Goal: Information Seeking & Learning: Learn about a topic

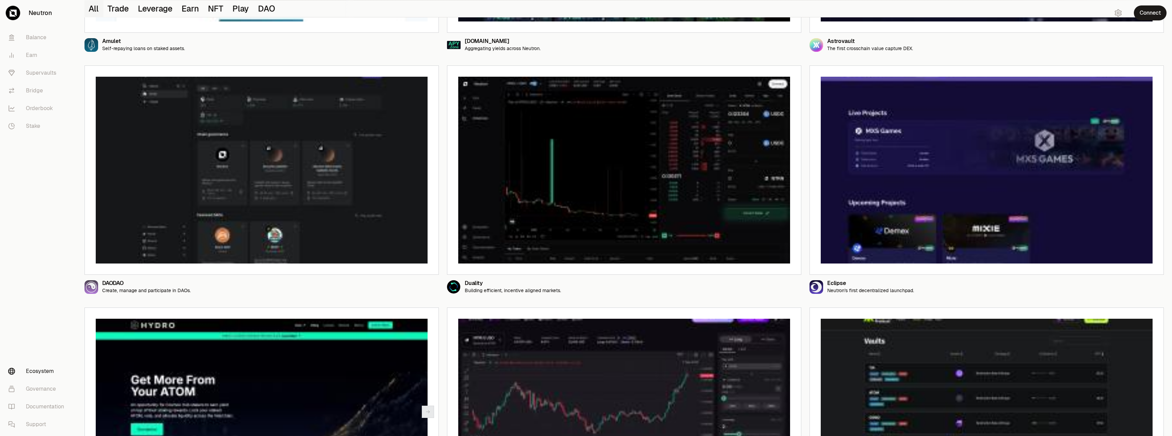
scroll to position [739, 0]
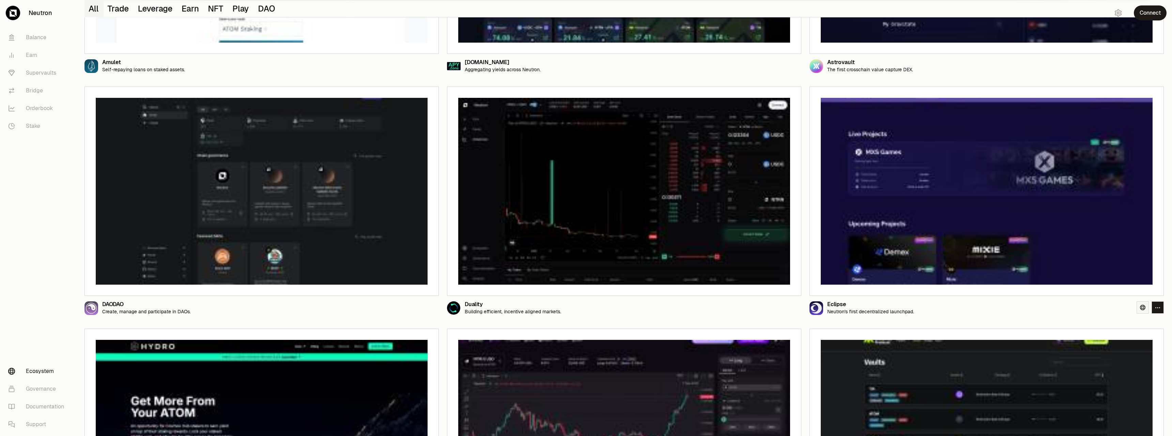
click at [1145, 305] on icon at bounding box center [1142, 307] width 5 height 5
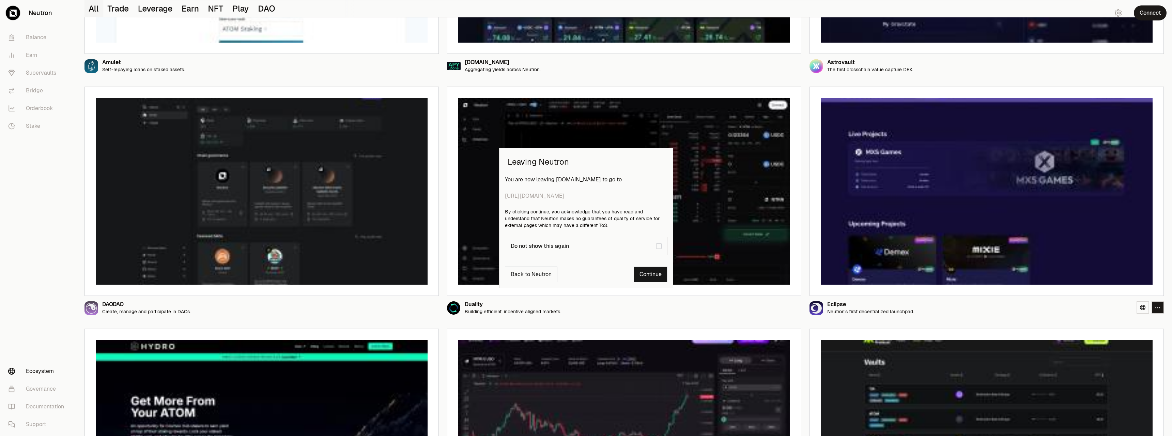
click at [644, 276] on link "Continue" at bounding box center [651, 274] width 34 height 16
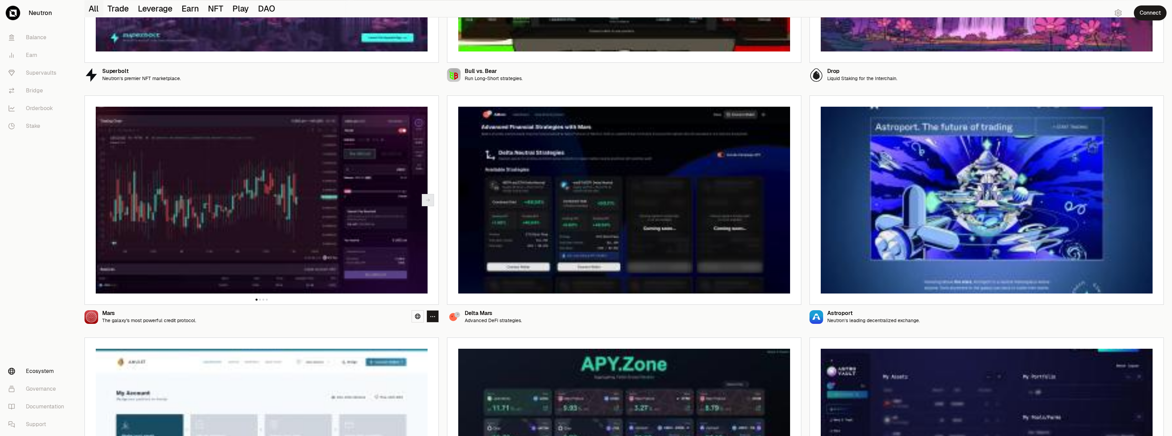
scroll to position [228, 0]
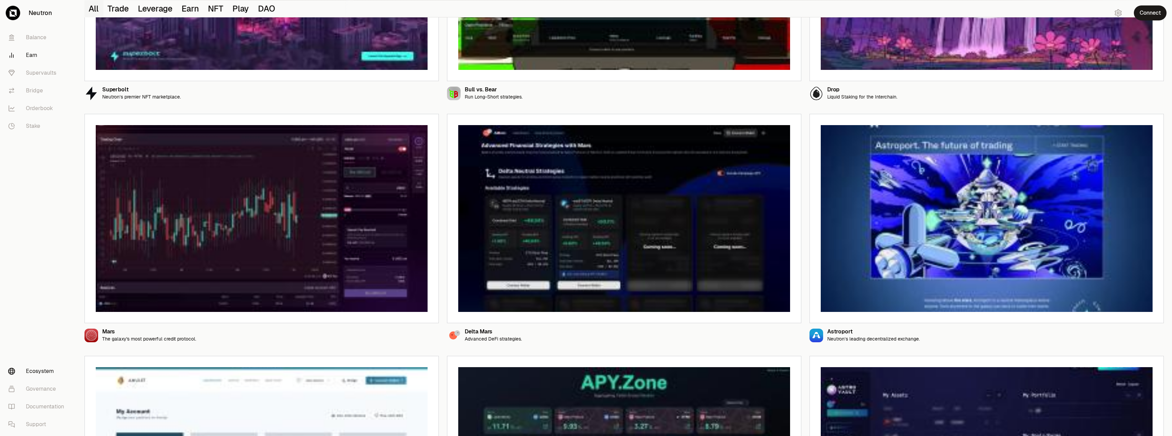
click at [33, 55] on link "Earn" at bounding box center [38, 55] width 71 height 18
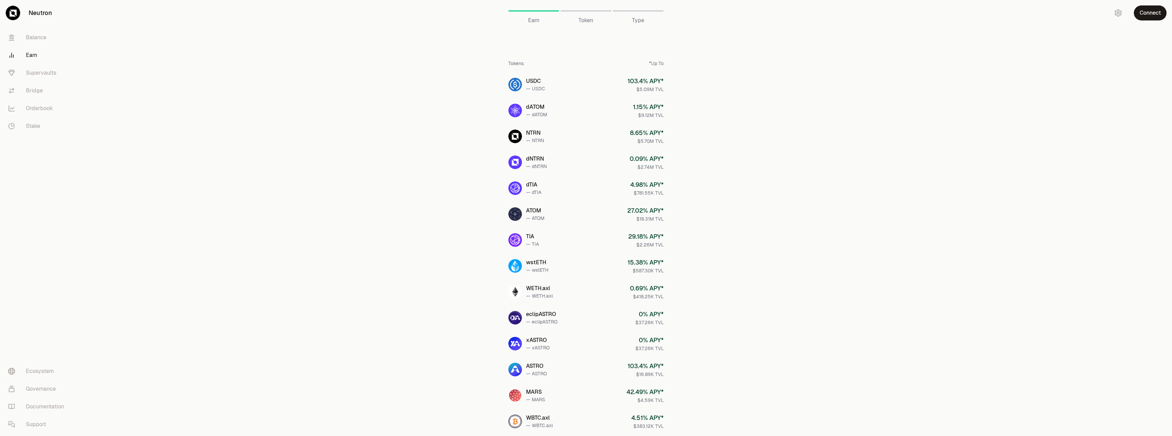
click at [579, 16] on div "Token" at bounding box center [585, 11] width 51 height 16
drag, startPoint x: 582, startPoint y: 29, endPoint x: 583, endPoint y: 23, distance: 5.5
click at [582, 29] on div "Tokens *Up To USDC — USDC 103.4 % APY* $5.09M TVL dATOM — dATOM 1.15 % APY* $9.…" at bounding box center [585, 269] width 155 height 484
click at [583, 23] on span "Token" at bounding box center [586, 20] width 15 height 8
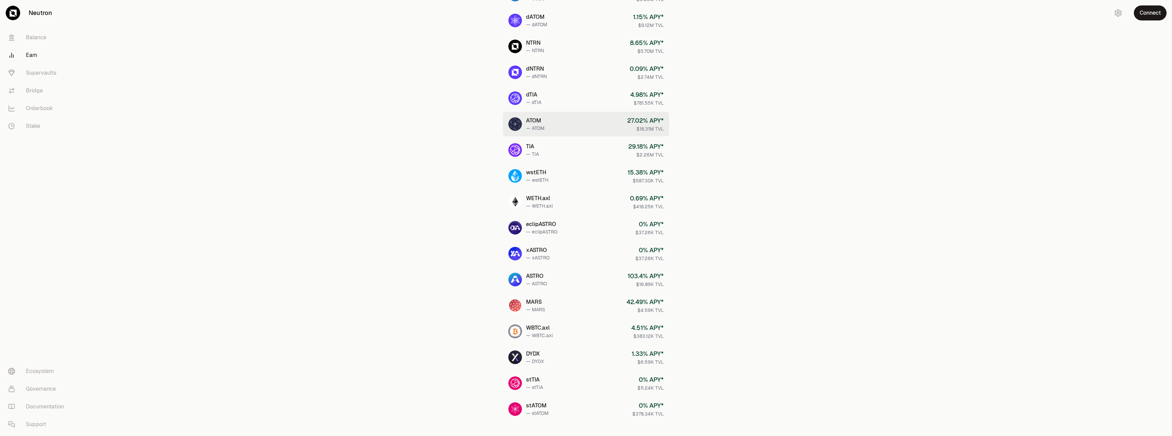
scroll to position [103, 0]
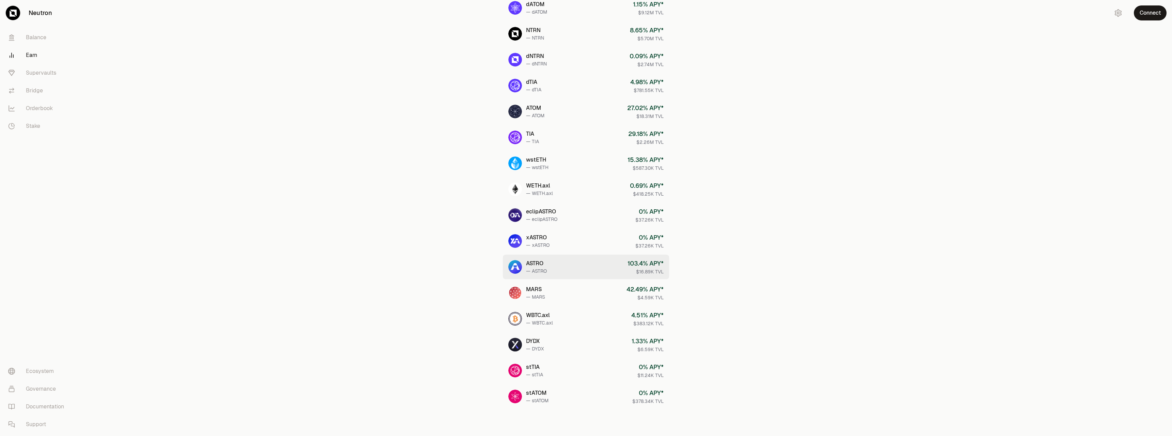
click at [546, 270] on div "— ASTRO" at bounding box center [536, 270] width 21 height 7
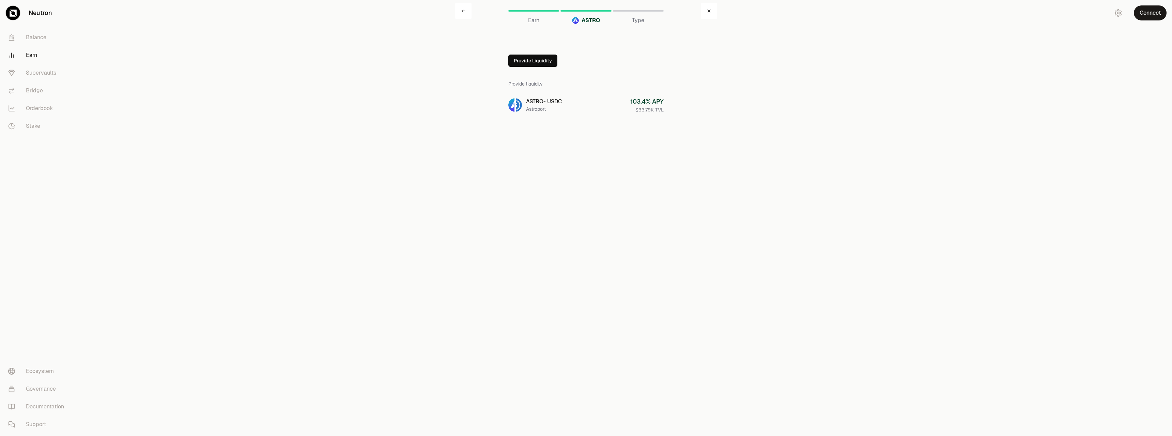
click at [708, 11] on icon at bounding box center [709, 11] width 4 height 4
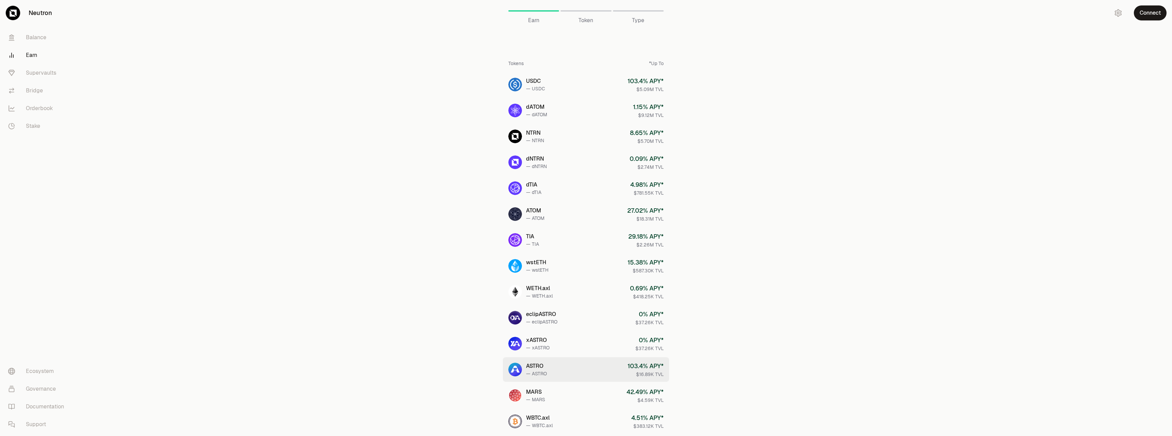
click at [559, 369] on link "ASTRO — ASTRO 103.4 % APY* $16.89K TVL" at bounding box center [586, 369] width 166 height 25
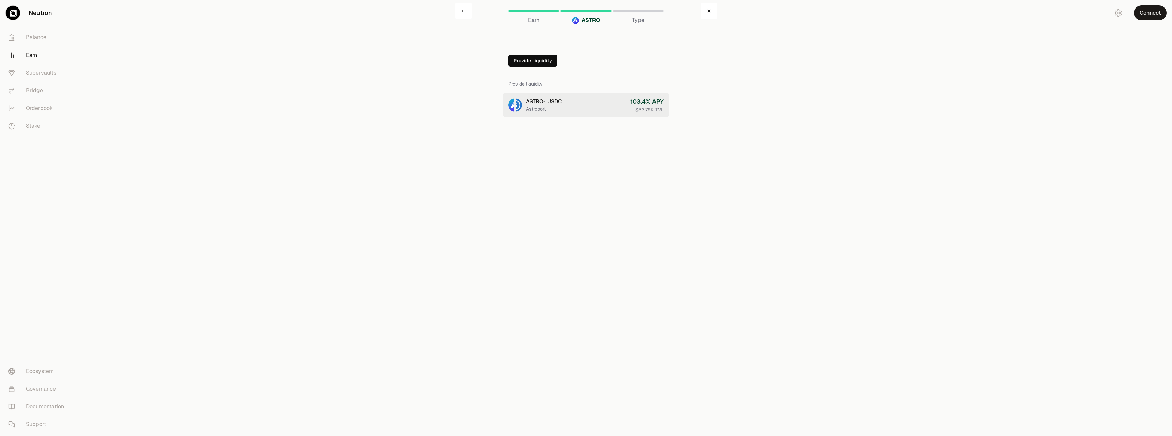
click at [562, 106] on div "Astroport" at bounding box center [544, 109] width 36 height 7
